Goal: Navigation & Orientation: Find specific page/section

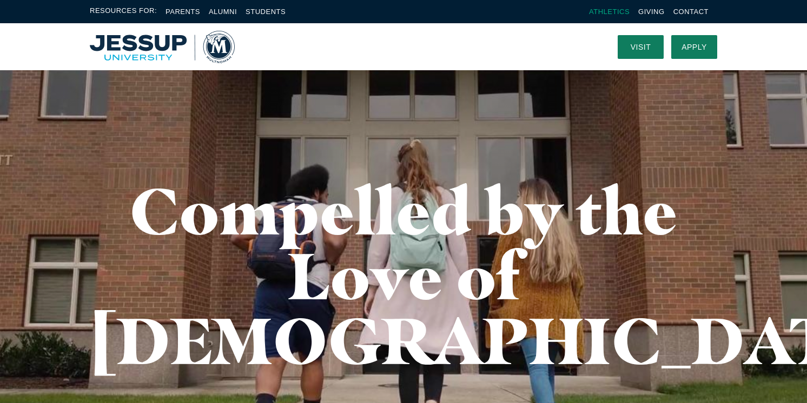
click at [601, 10] on link "Athletics" at bounding box center [609, 12] width 41 height 8
click at [640, 45] on link "Visit" at bounding box center [640, 47] width 46 height 24
click at [602, 8] on link "Athletics" at bounding box center [609, 12] width 41 height 8
click at [605, 10] on link "Athletics" at bounding box center [609, 12] width 41 height 8
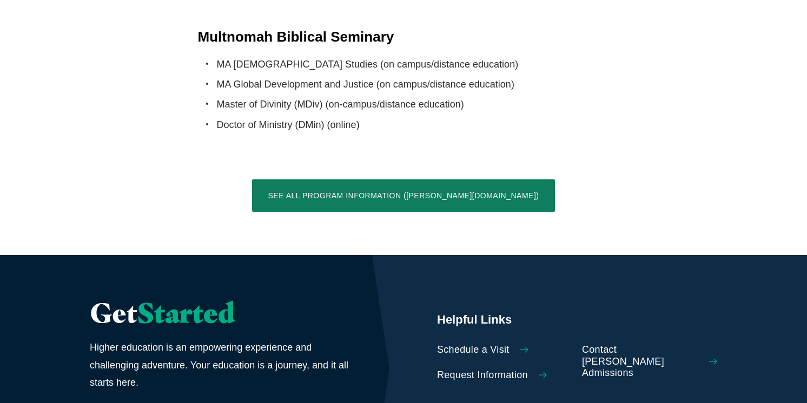
scroll to position [2237, 0]
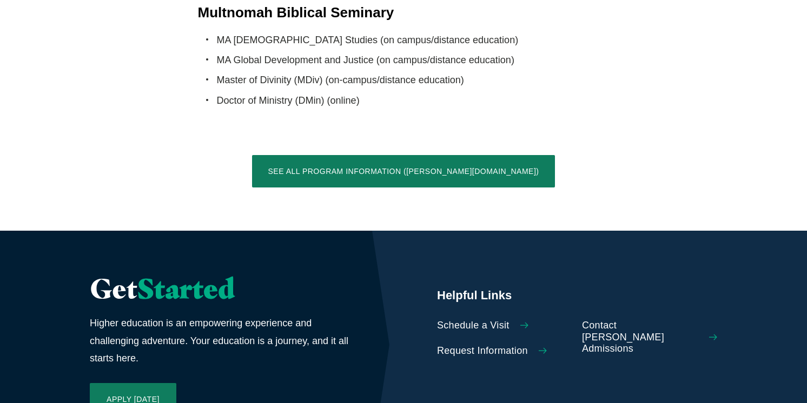
click at [524, 322] on icon "Calltoaction" at bounding box center [524, 326] width 8 height 8
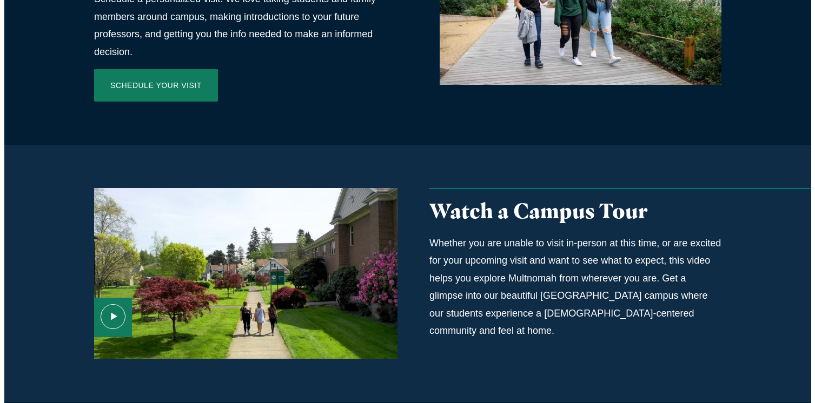
scroll to position [587, 0]
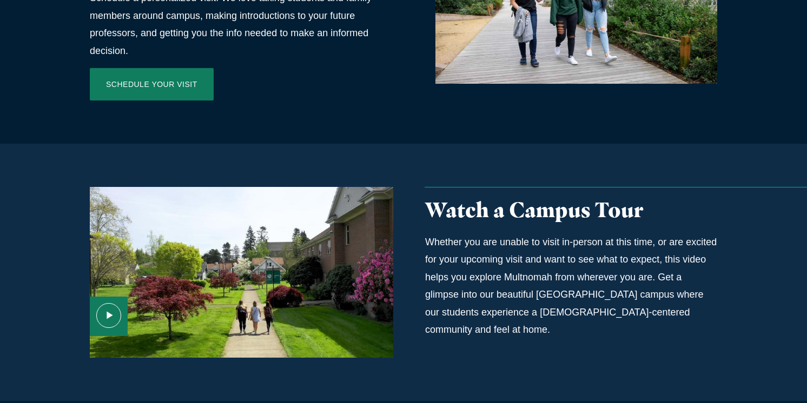
click at [110, 304] on use "Media Content" at bounding box center [109, 316] width 24 height 24
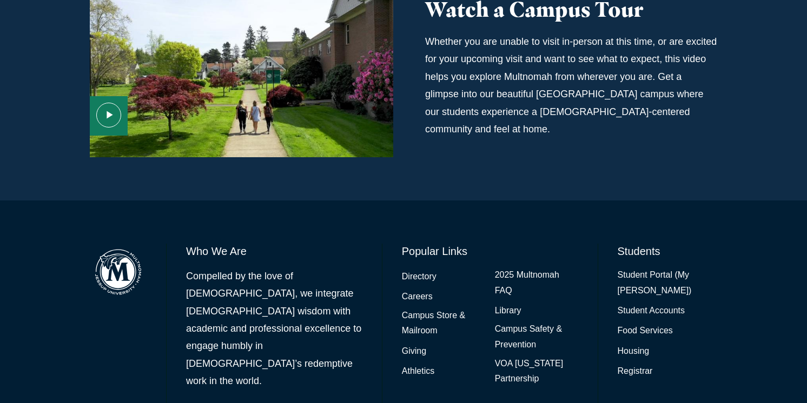
scroll to position [816, 0]
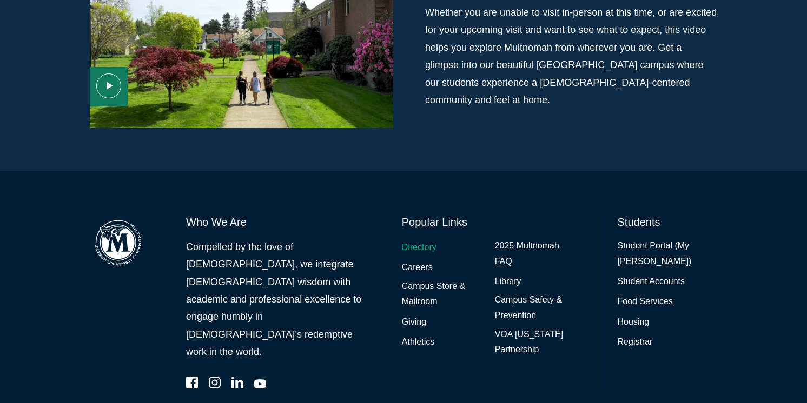
click at [415, 240] on link "Directory" at bounding box center [419, 248] width 35 height 16
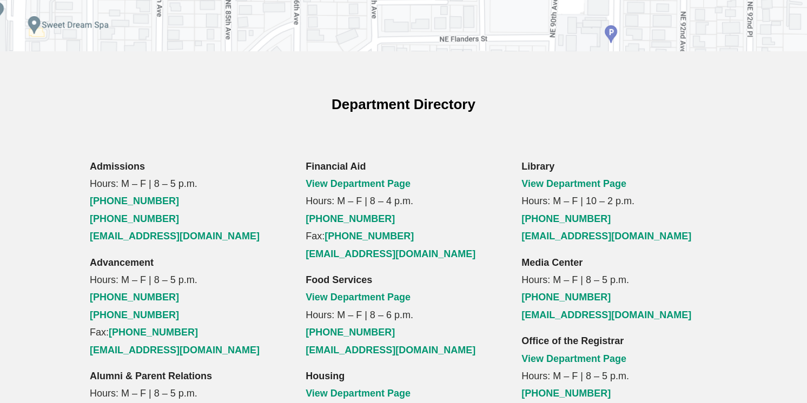
scroll to position [676, 0]
